Goal: Use online tool/utility: Utilize a website feature to perform a specific function

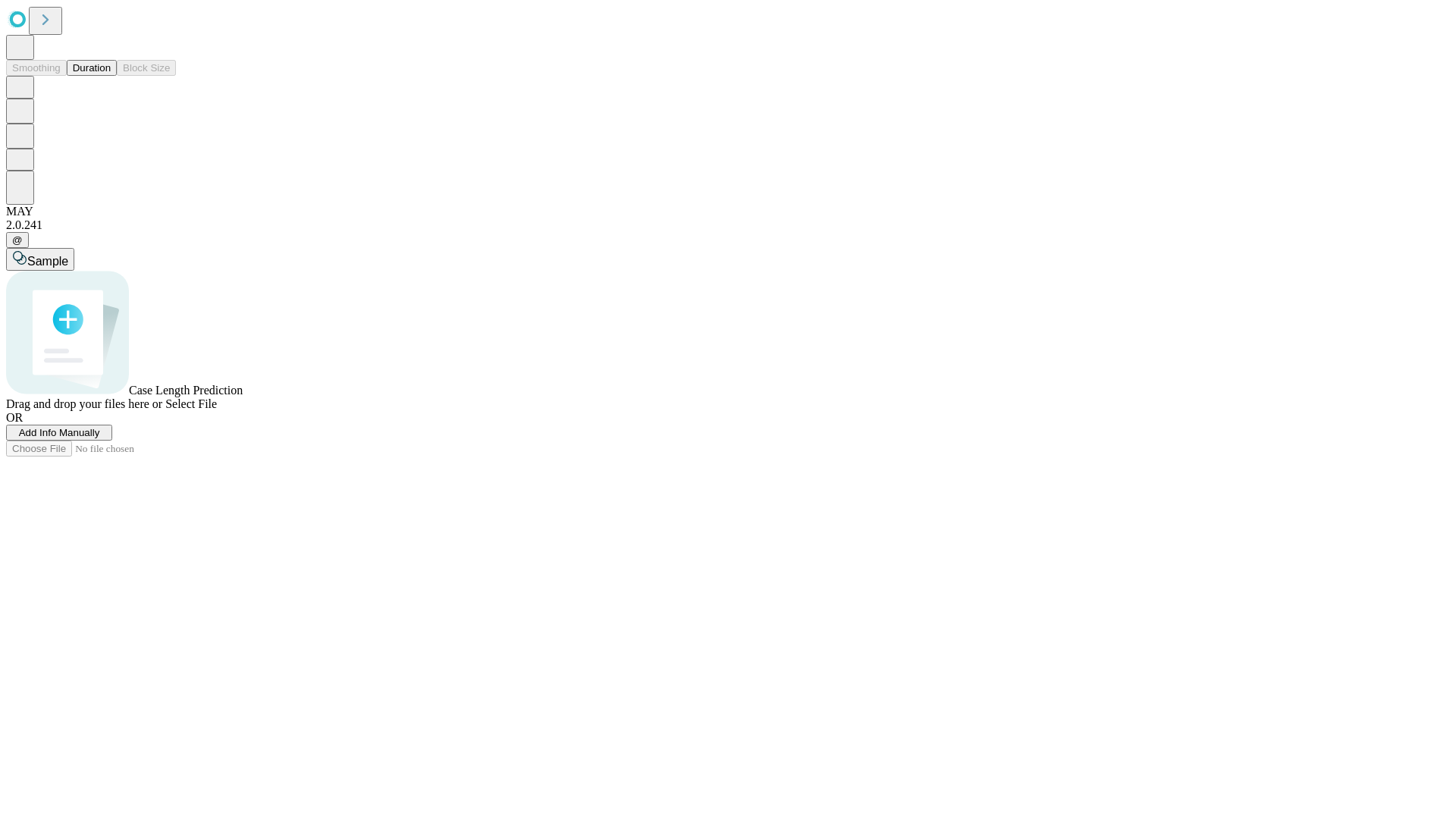
click at [217, 410] on span "Select File" at bounding box center [190, 404] width 51 height 13
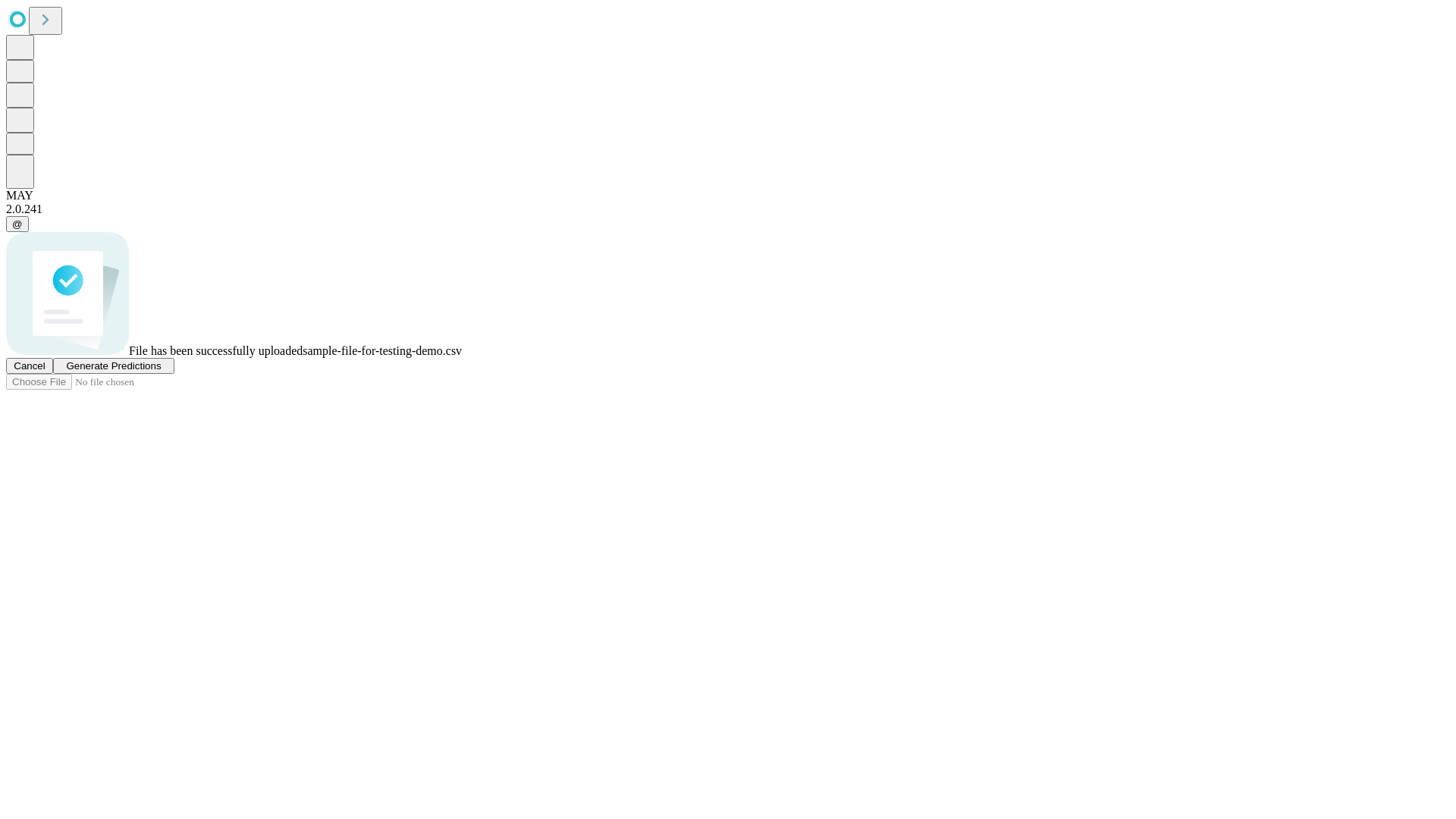
click at [160, 372] on span "Generate Predictions" at bounding box center [113, 366] width 95 height 12
